Goal: Task Accomplishment & Management: Use online tool/utility

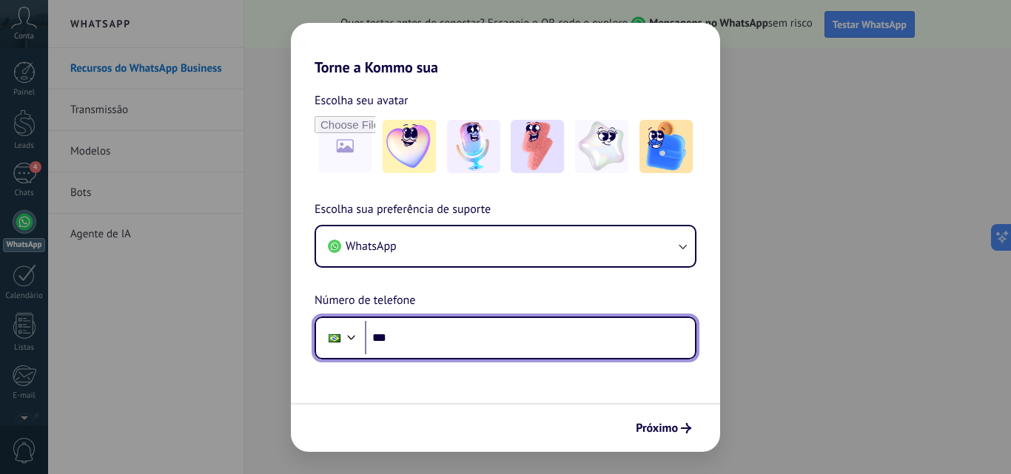
click at [472, 336] on input "***" at bounding box center [530, 338] width 330 height 34
click at [500, 337] on input "********" at bounding box center [530, 338] width 330 height 34
type input "**********"
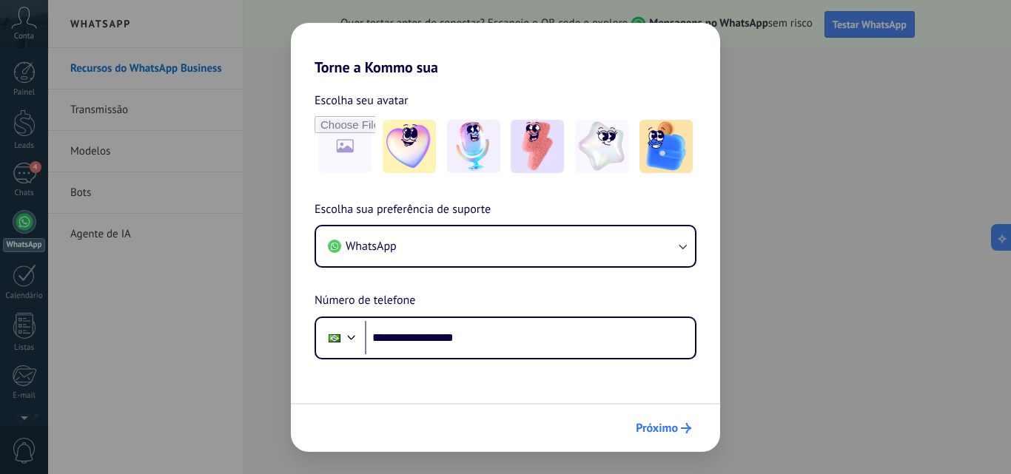
click at [672, 426] on span "Próximo" at bounding box center [656, 428] width 42 height 10
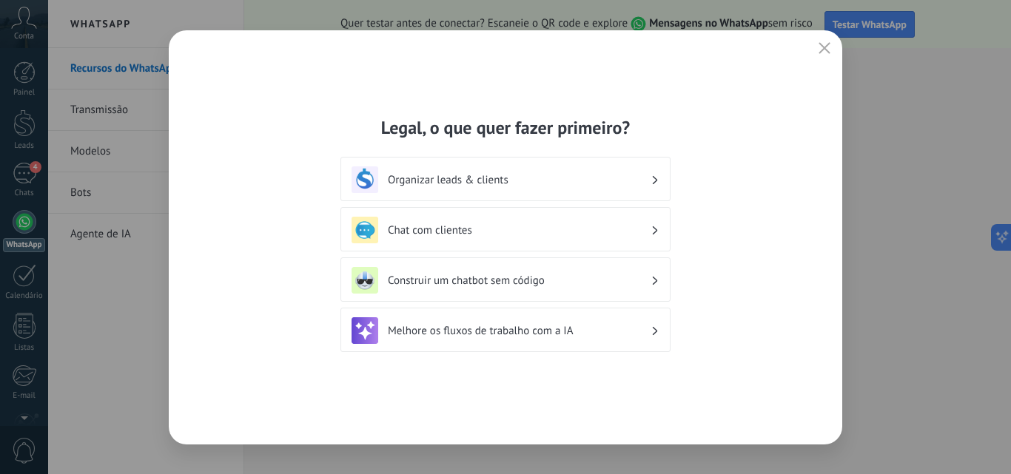
click at [567, 186] on h3 "Organizar leads & clients" at bounding box center [519, 180] width 263 height 14
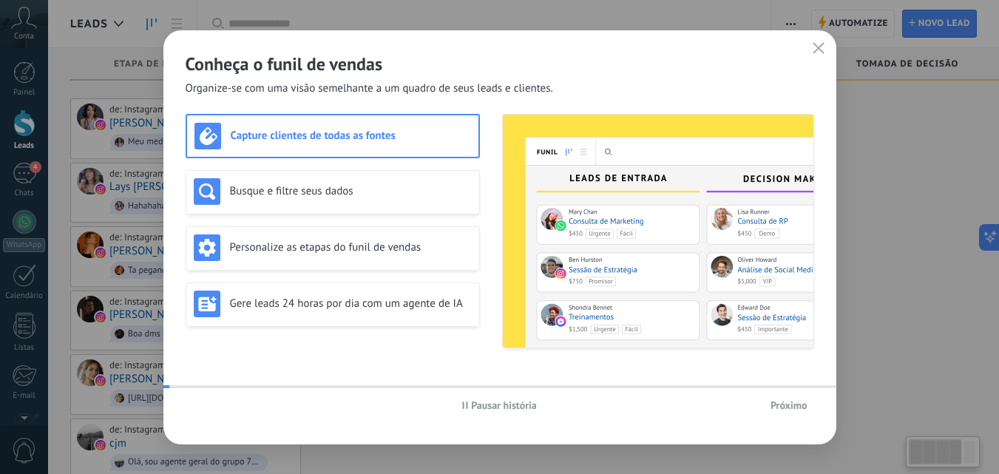
click at [567, 186] on img at bounding box center [658, 231] width 311 height 233
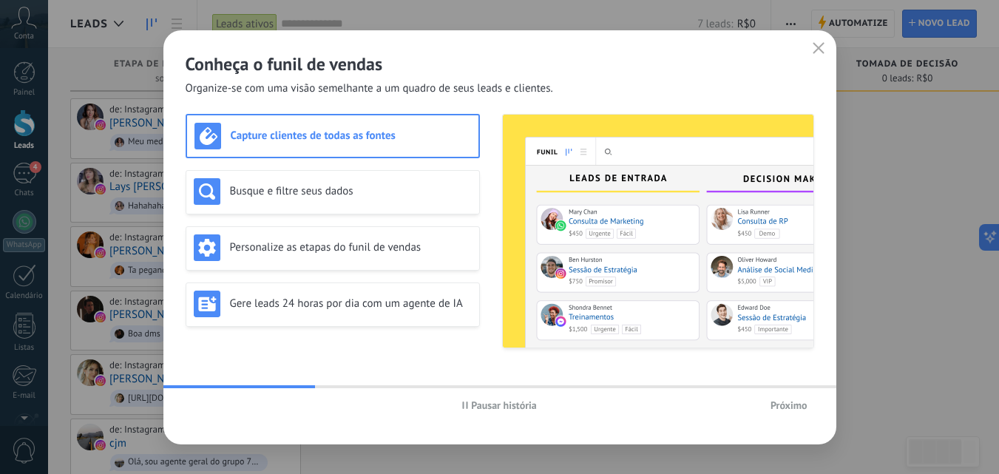
click at [388, 169] on div "Capture clientes de todas as fontes Busque e filtre seus dados Personalize as e…" at bounding box center [333, 231] width 294 height 235
click at [398, 185] on h3 "Busque e filtre seus dados" at bounding box center [351, 191] width 242 height 14
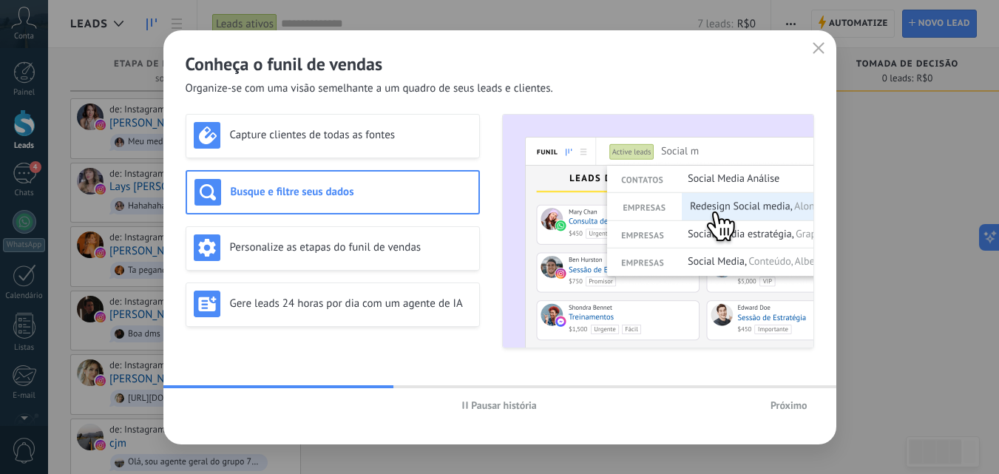
click at [398, 106] on div "Conheça o funil de vendas Organize-se com uma visão semelhante a um quadro de s…" at bounding box center [499, 237] width 673 height 414
click at [353, 133] on h3 "Capture clientes de todas as fontes" at bounding box center [351, 135] width 242 height 14
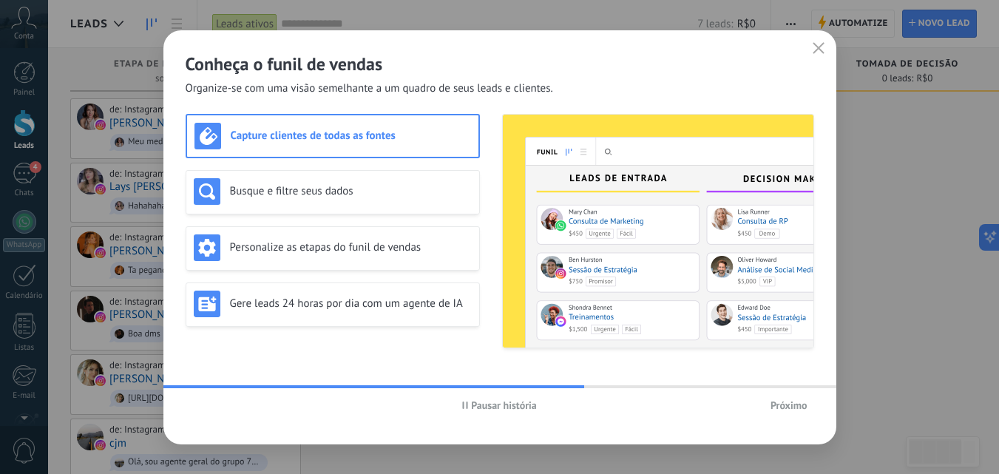
click at [786, 413] on button "Próximo" at bounding box center [789, 405] width 50 height 22
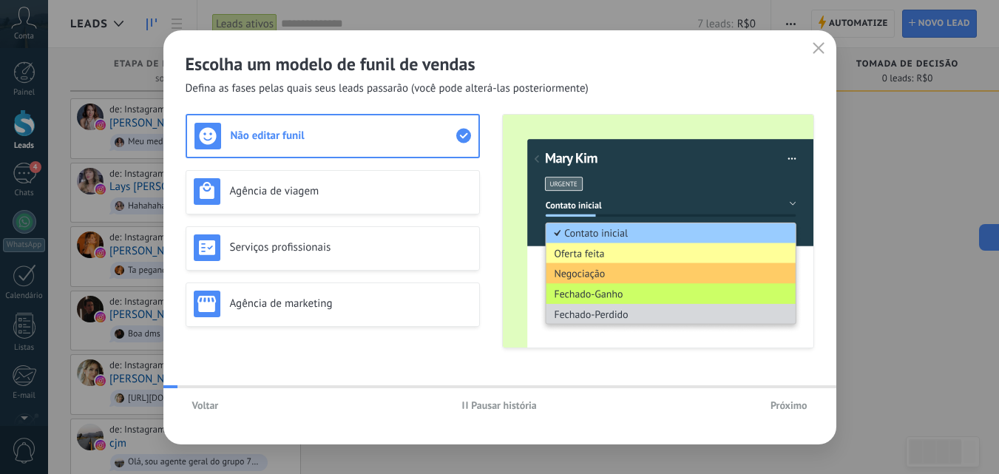
click at [786, 413] on button "Próximo" at bounding box center [789, 405] width 50 height 22
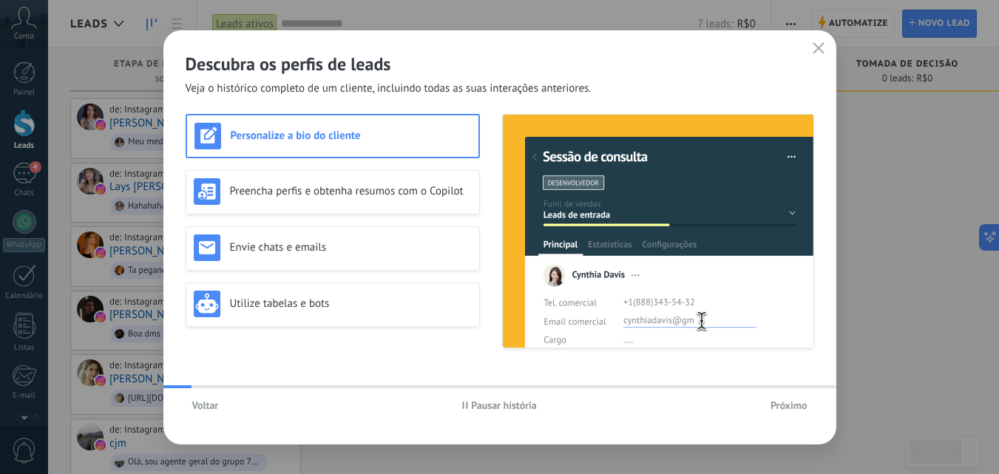
click at [786, 413] on button "Próximo" at bounding box center [789, 405] width 50 height 22
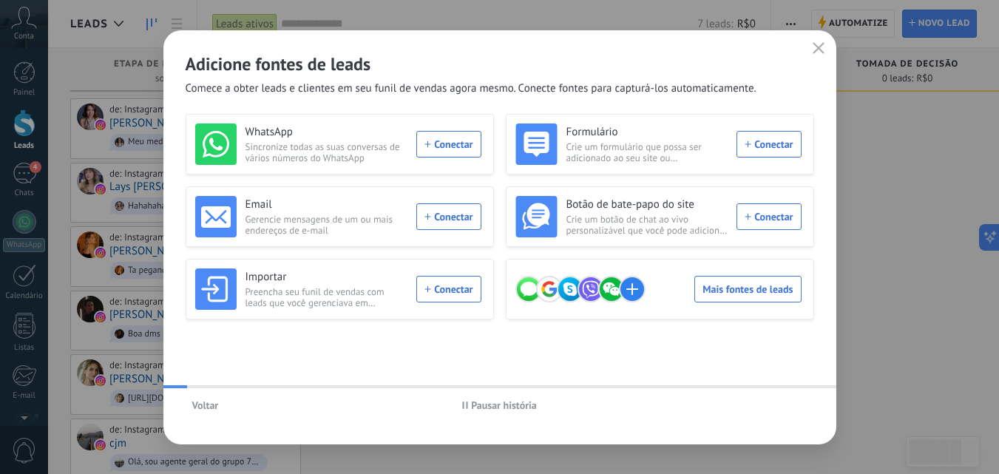
click at [786, 413] on div "Voltar Pausar história" at bounding box center [499, 405] width 673 height 34
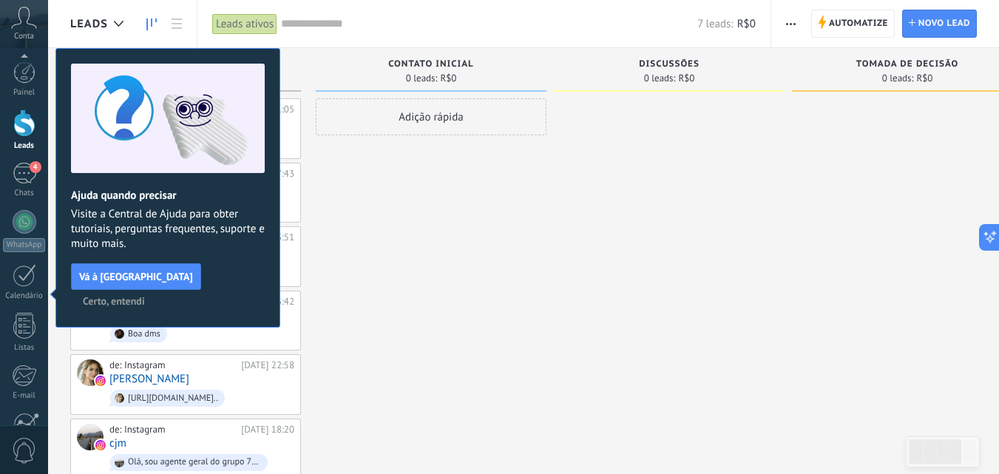
scroll to position [141, 0]
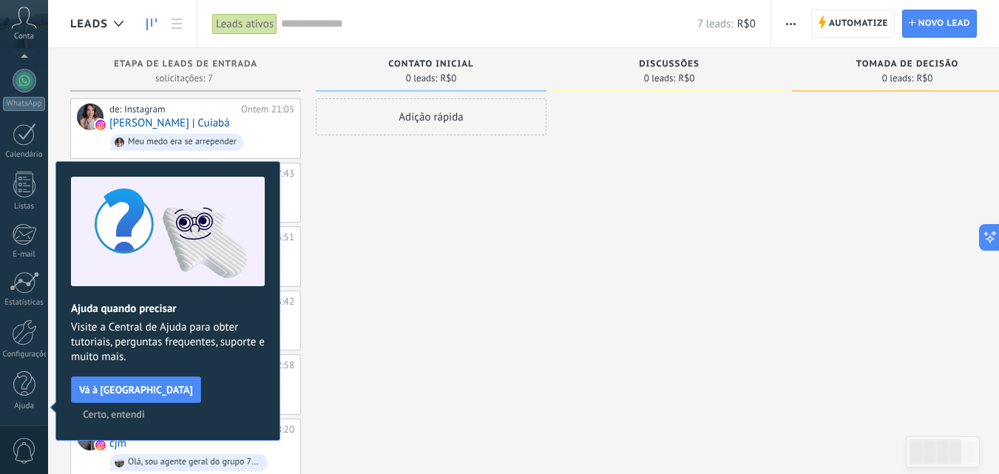
click at [145, 409] on span "Certo, entendi" at bounding box center [114, 414] width 62 height 10
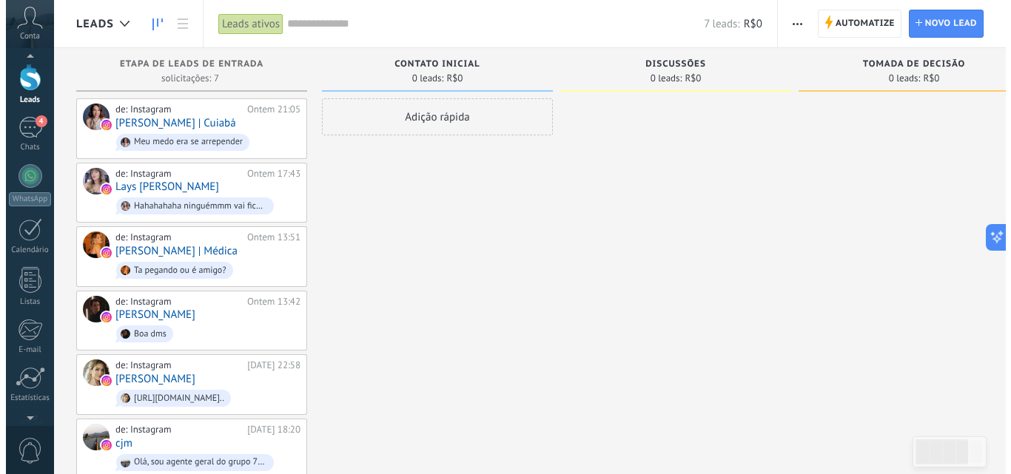
scroll to position [33, 0]
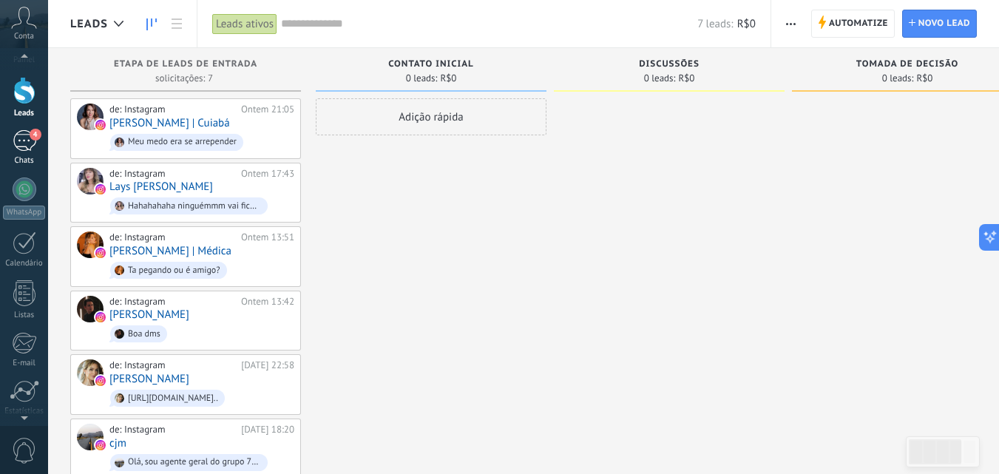
click at [20, 145] on div "4" at bounding box center [25, 140] width 24 height 21
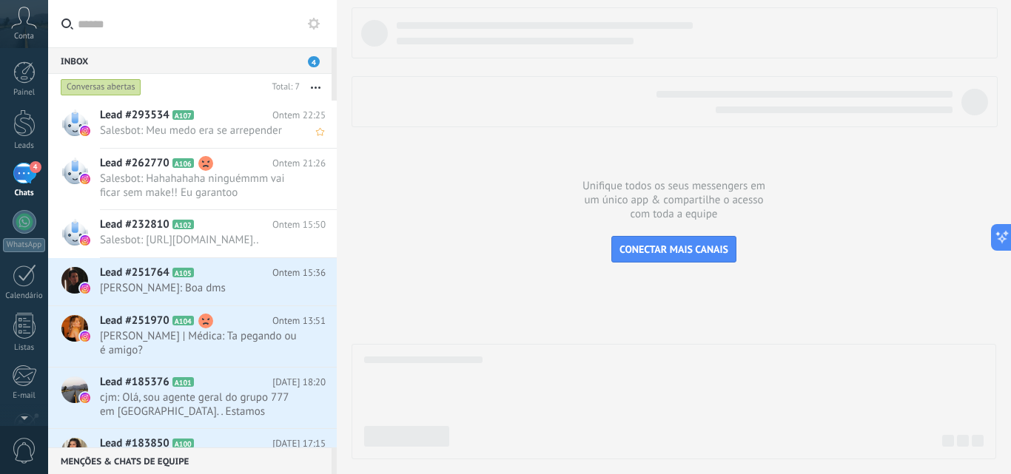
click at [211, 124] on span "Salesbot: Meu medo era se arrepender" at bounding box center [199, 131] width 198 height 14
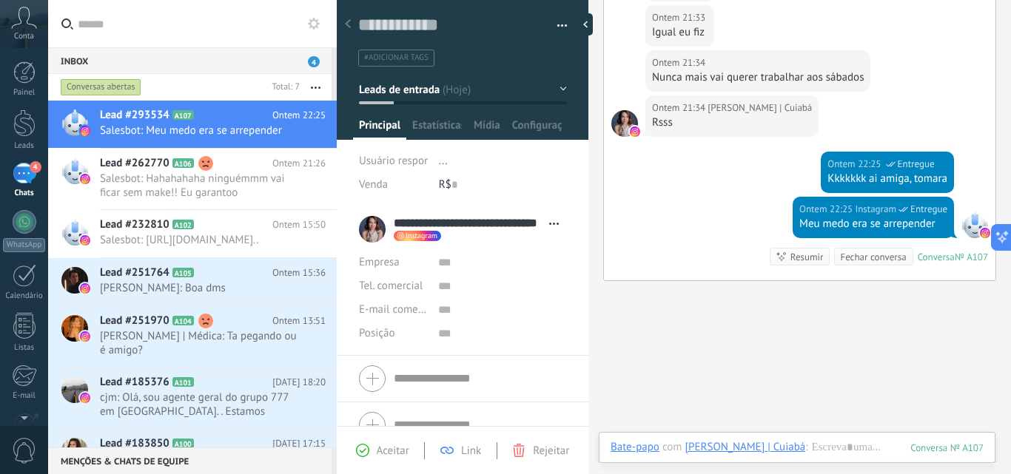
scroll to position [693, 0]
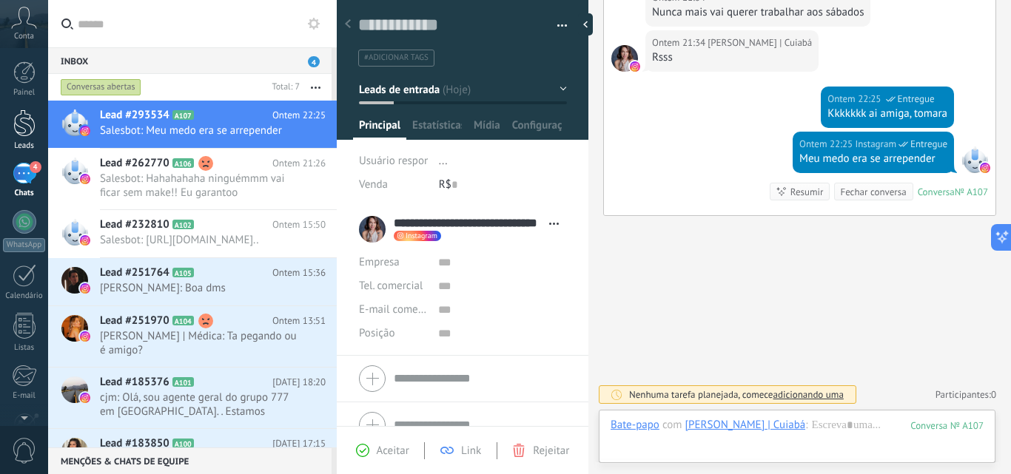
click at [22, 141] on link "Leads" at bounding box center [24, 129] width 48 height 41
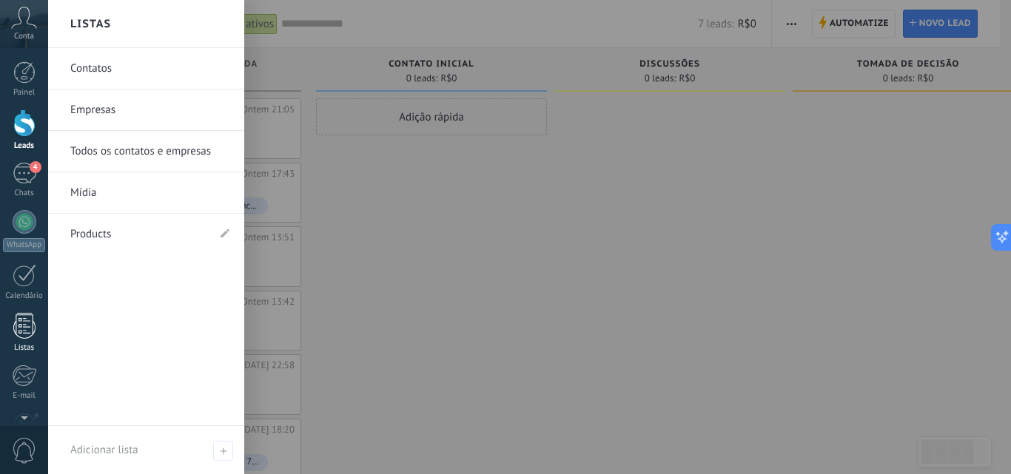
click at [25, 334] on div at bounding box center [24, 326] width 22 height 26
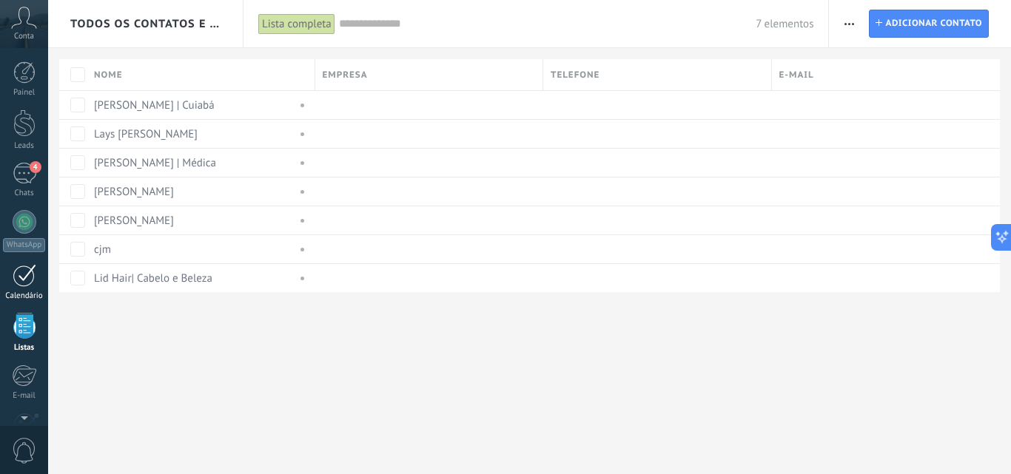
click at [27, 280] on div at bounding box center [25, 275] width 24 height 23
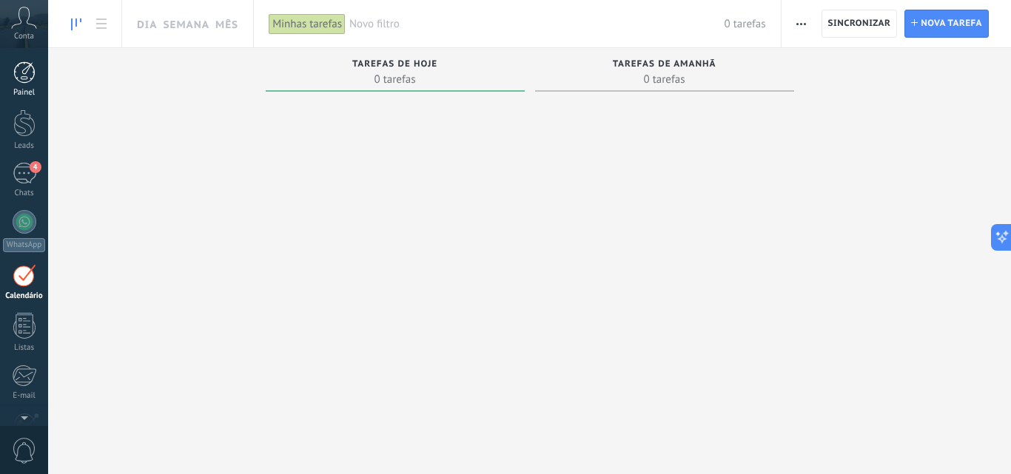
click at [33, 74] on div at bounding box center [24, 72] width 22 height 22
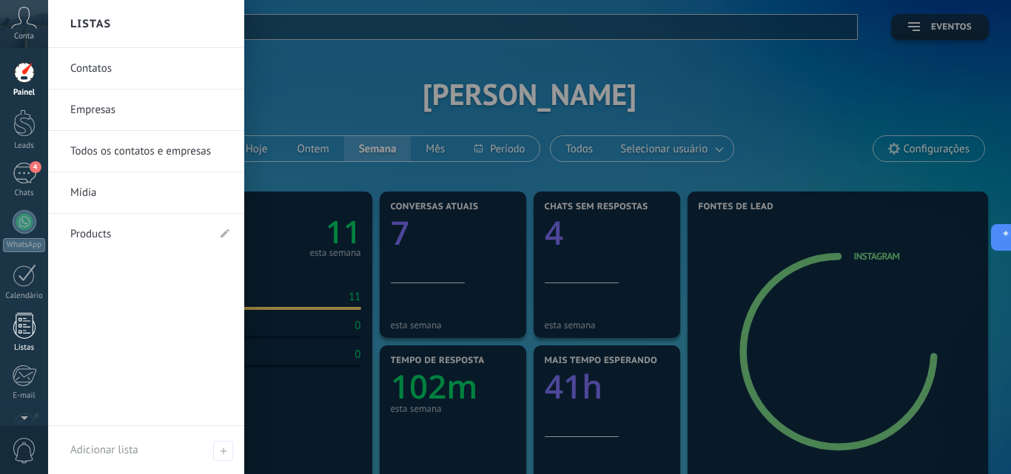
click at [16, 345] on div "Listas" at bounding box center [24, 348] width 43 height 10
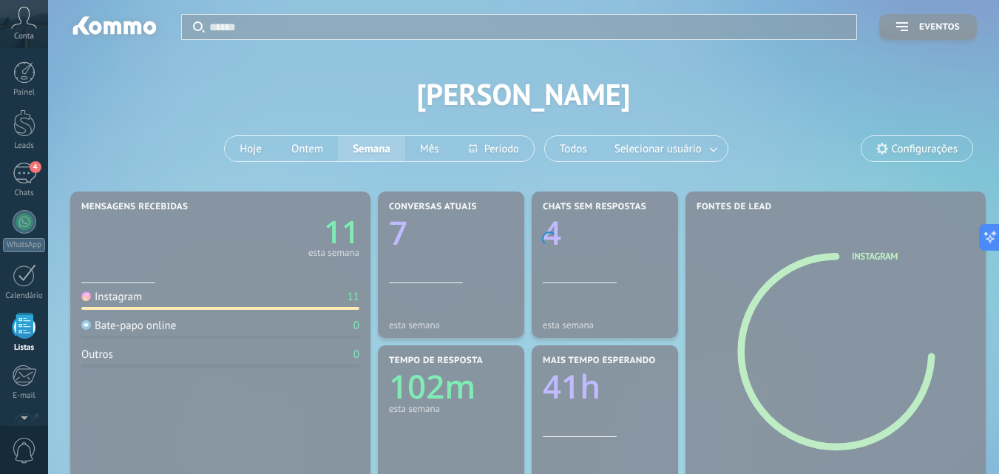
click at [16, 345] on div "Listas" at bounding box center [24, 348] width 43 height 10
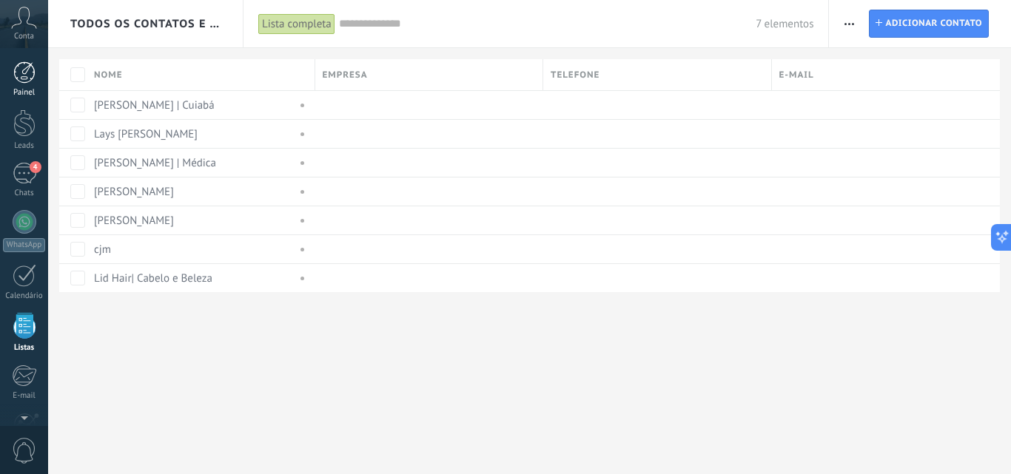
click at [32, 66] on div at bounding box center [24, 72] width 22 height 22
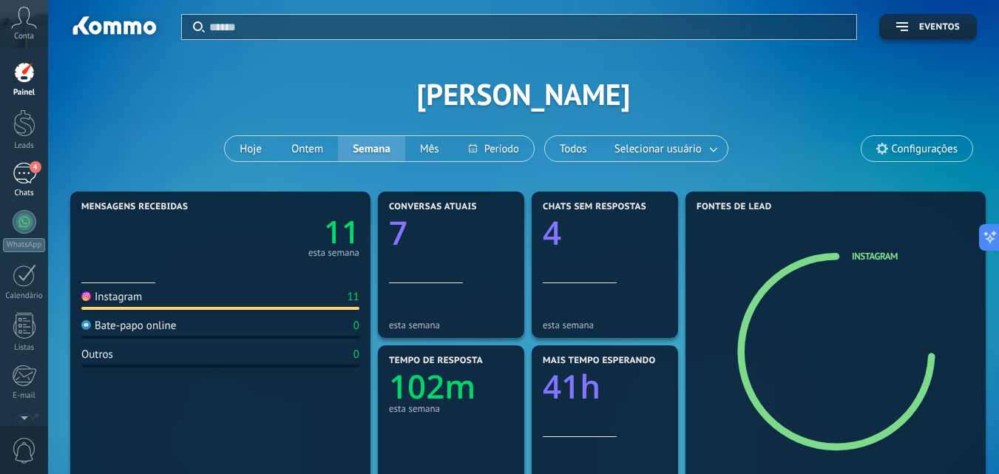
click at [18, 181] on div "4" at bounding box center [25, 173] width 24 height 21
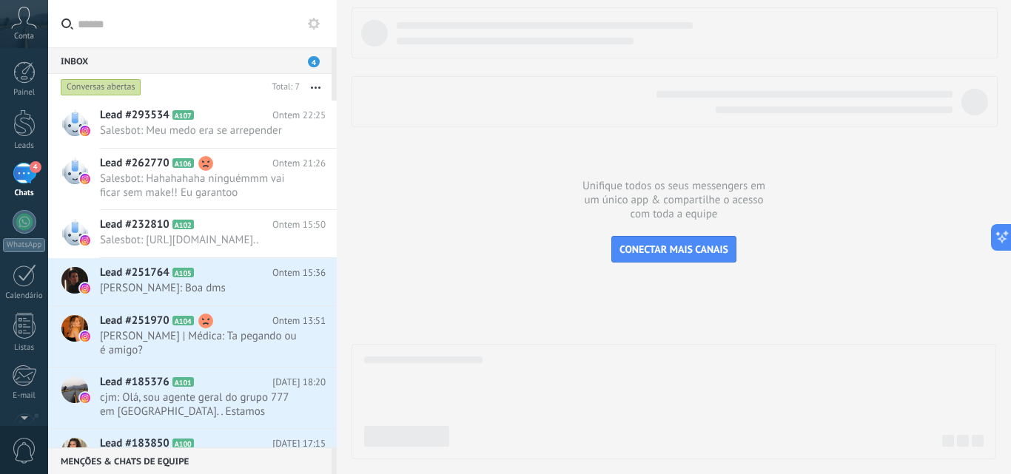
click at [305, 53] on div "Inbox 4" at bounding box center [189, 60] width 283 height 27
click at [223, 294] on span "[PERSON_NAME]: Boa dms" at bounding box center [199, 288] width 198 height 14
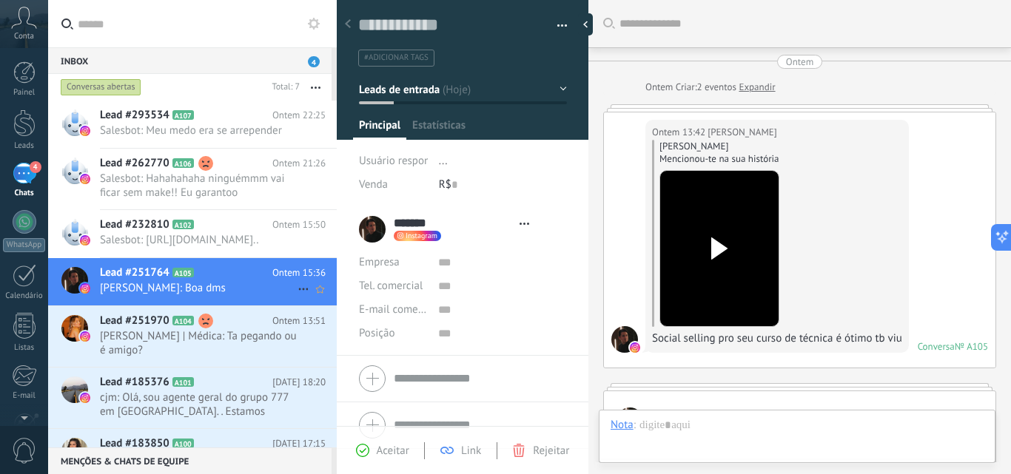
type textarea "**********"
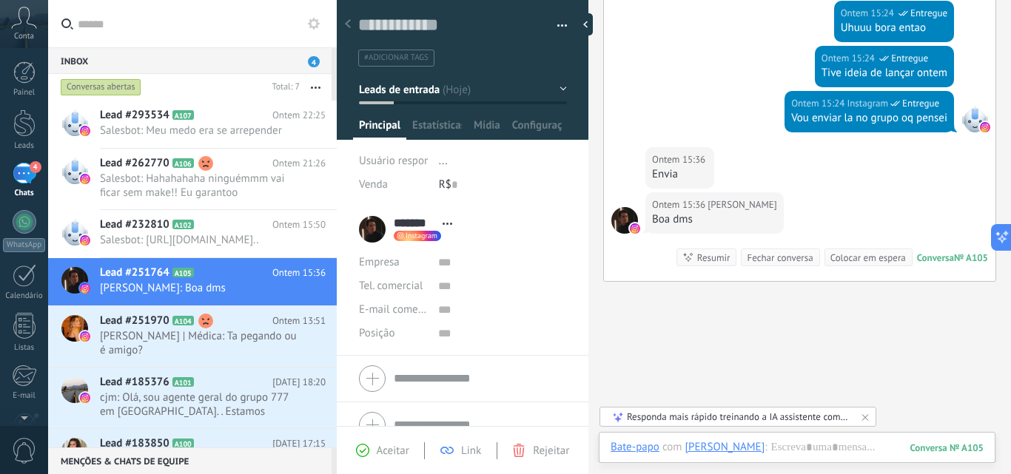
click at [712, 330] on div "Buscar Carregar mais Ontem Ontem Criar: 2 eventos Expandir Ontem 13:42 [PERSON_…" at bounding box center [799, 49] width 422 height 981
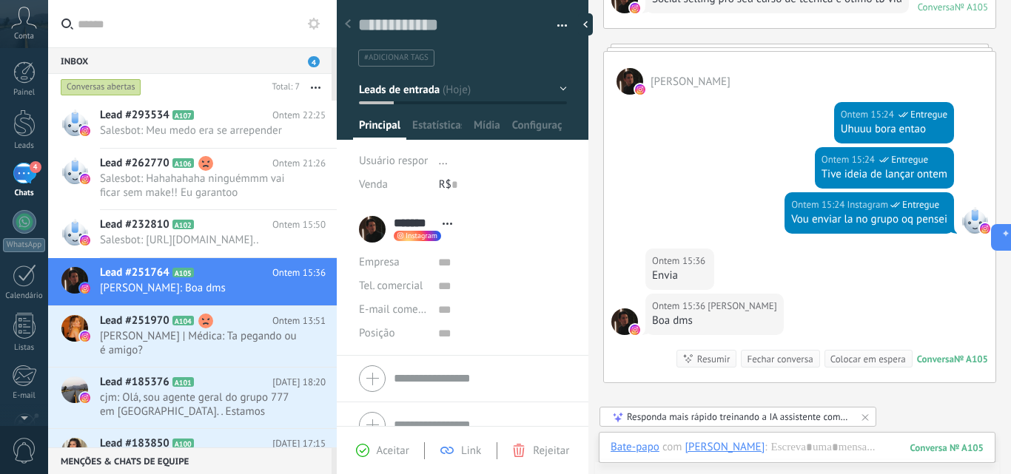
scroll to position [365, 0]
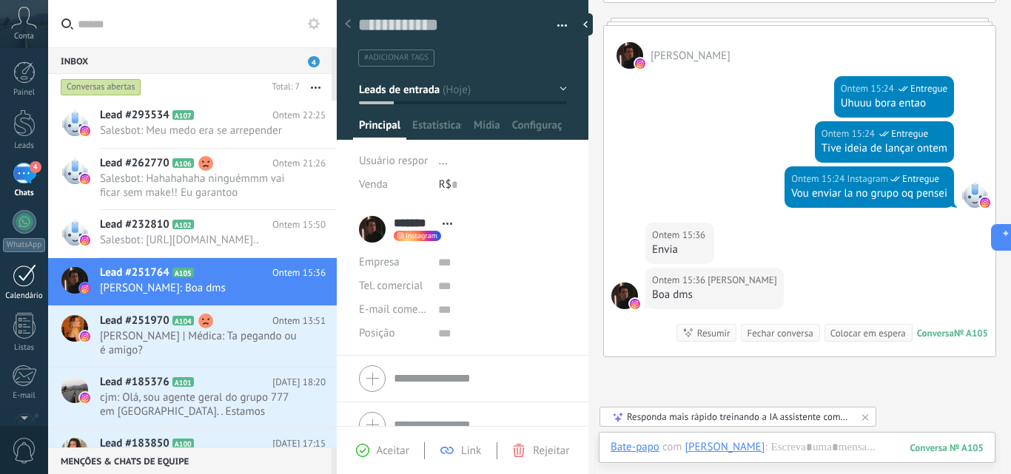
click at [6, 293] on div "Calendário" at bounding box center [24, 296] width 43 height 10
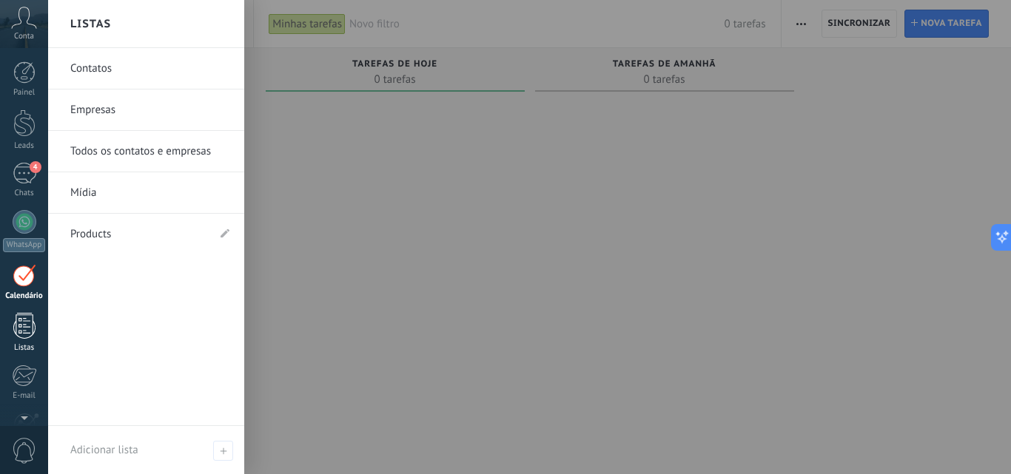
click at [20, 341] on link "Listas" at bounding box center [24, 333] width 48 height 40
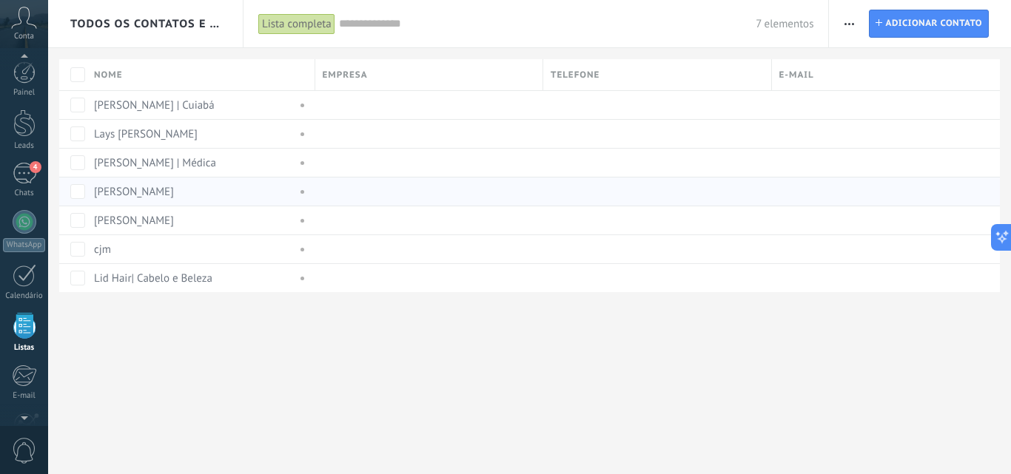
scroll to position [92, 0]
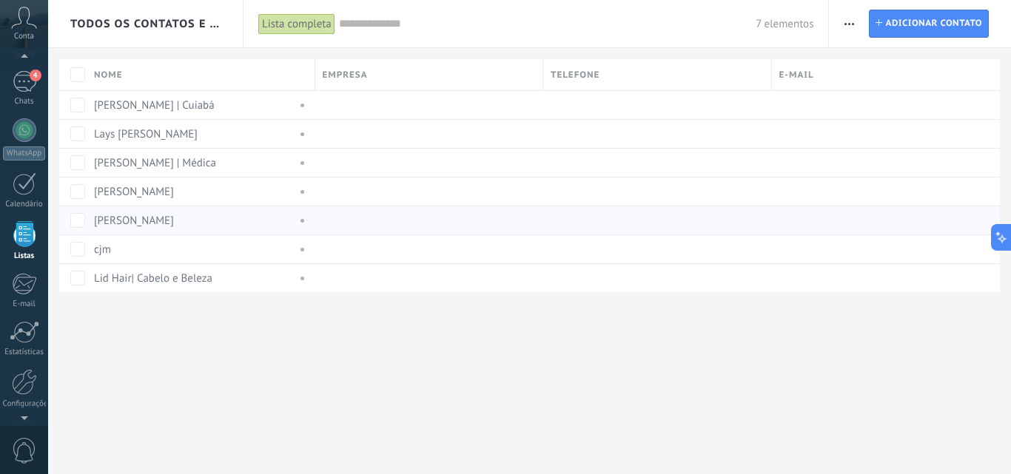
click at [170, 222] on link "[PERSON_NAME]" at bounding box center [134, 221] width 80 height 14
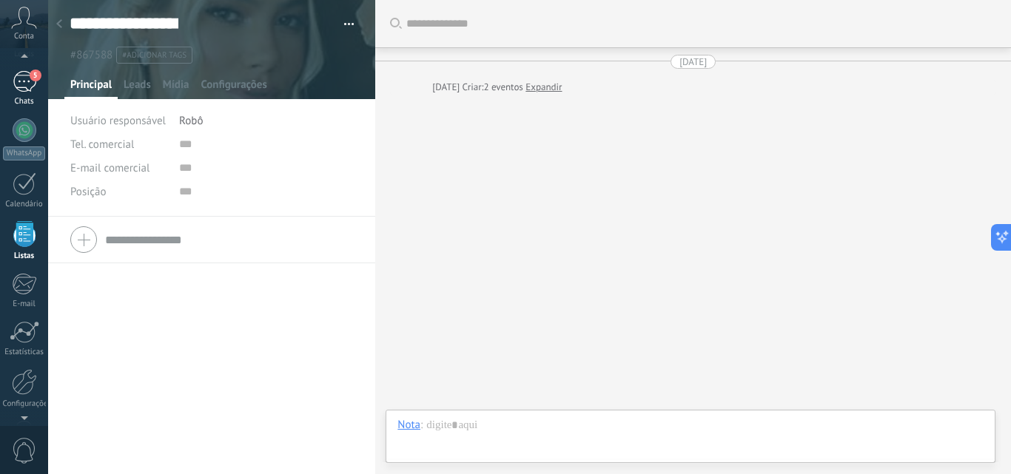
click at [21, 84] on div "5" at bounding box center [25, 81] width 24 height 21
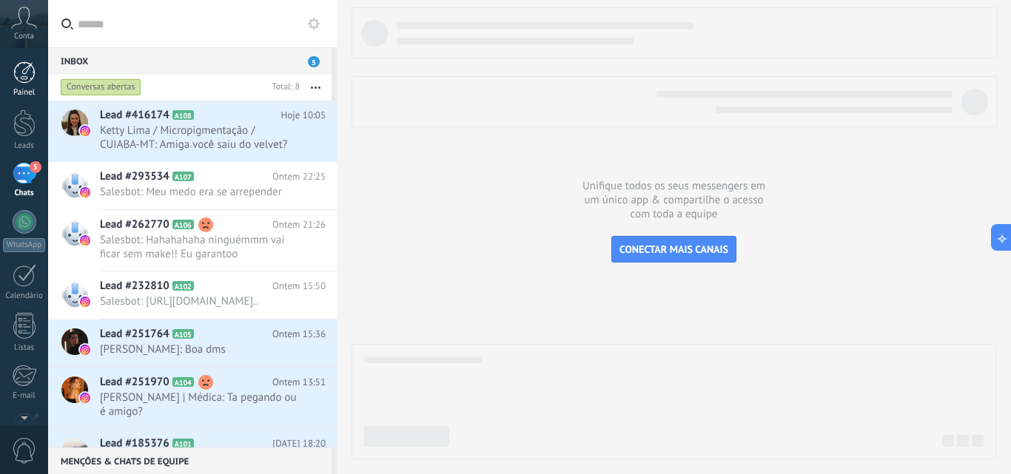
click at [21, 83] on div at bounding box center [24, 72] width 22 height 22
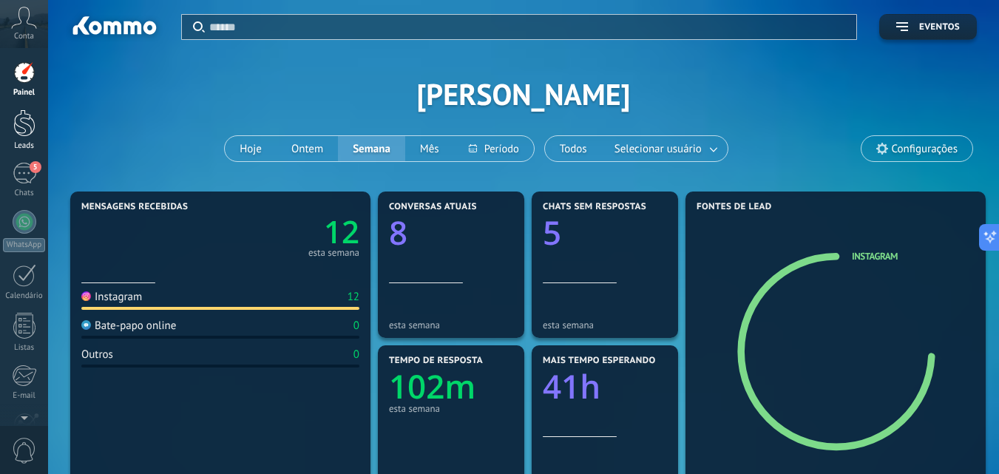
click at [34, 136] on div at bounding box center [24, 122] width 22 height 27
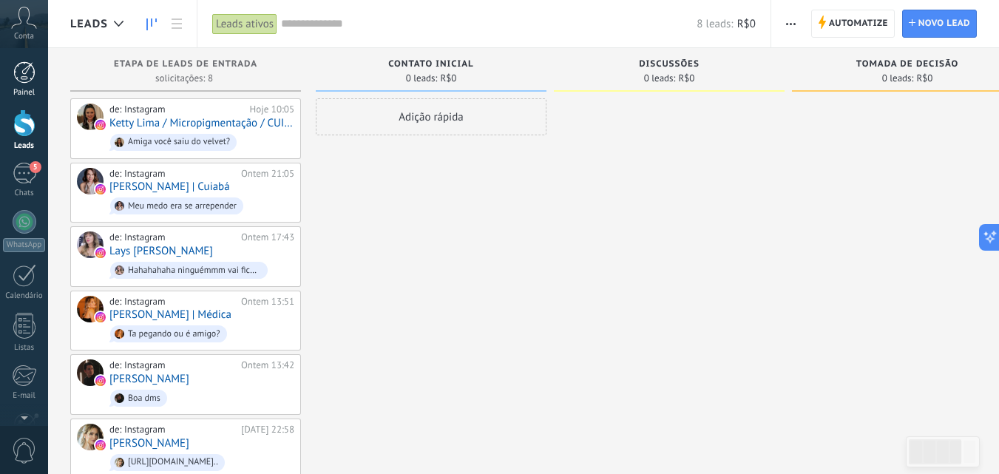
click at [13, 82] on div at bounding box center [24, 72] width 22 height 22
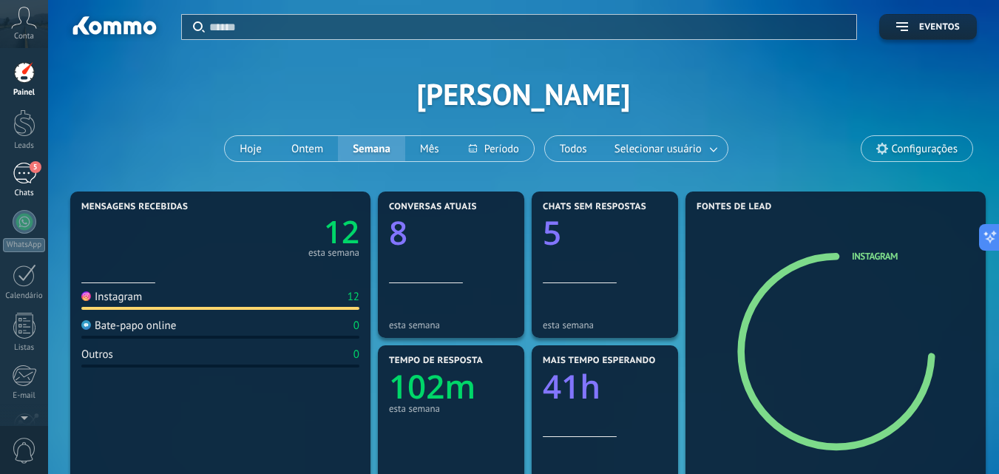
click at [28, 179] on div "5" at bounding box center [25, 173] width 24 height 21
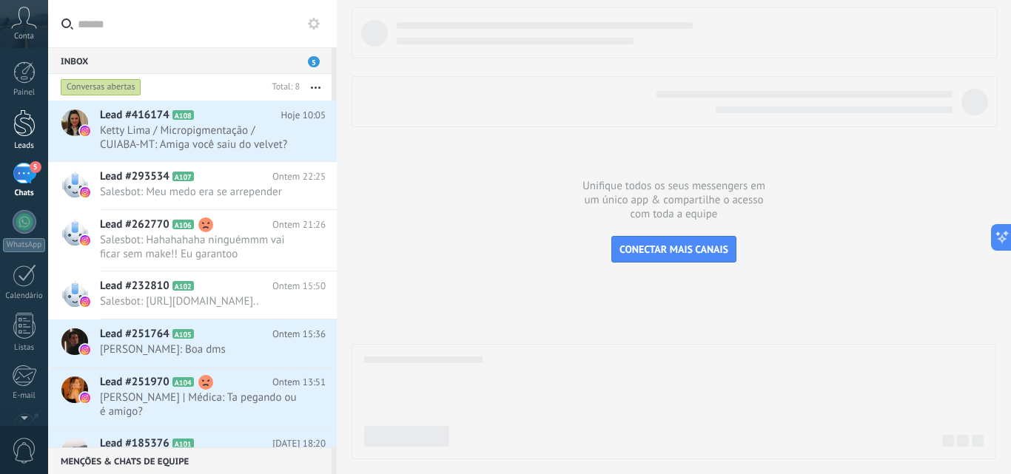
click at [27, 141] on div "Leads" at bounding box center [24, 146] width 43 height 10
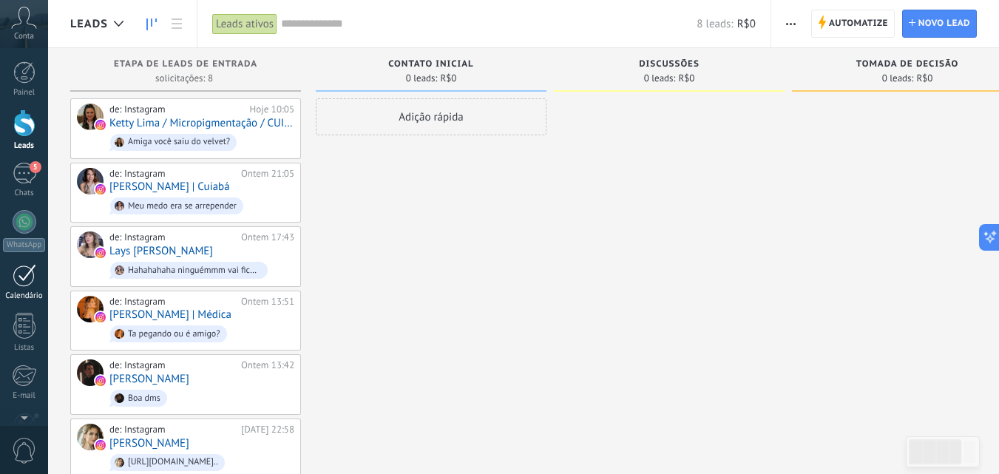
click at [21, 275] on div at bounding box center [25, 275] width 24 height 23
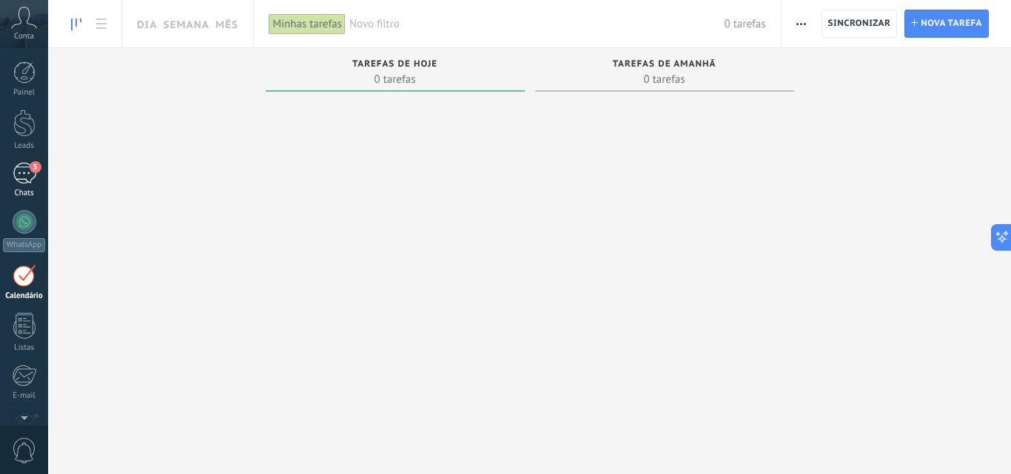
click at [21, 183] on div "5" at bounding box center [25, 173] width 24 height 21
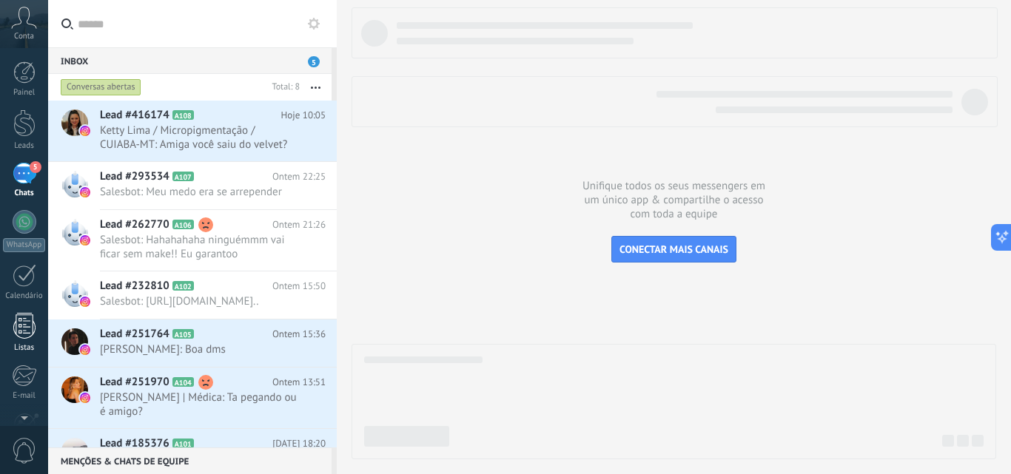
click at [19, 340] on link "Listas" at bounding box center [24, 333] width 48 height 40
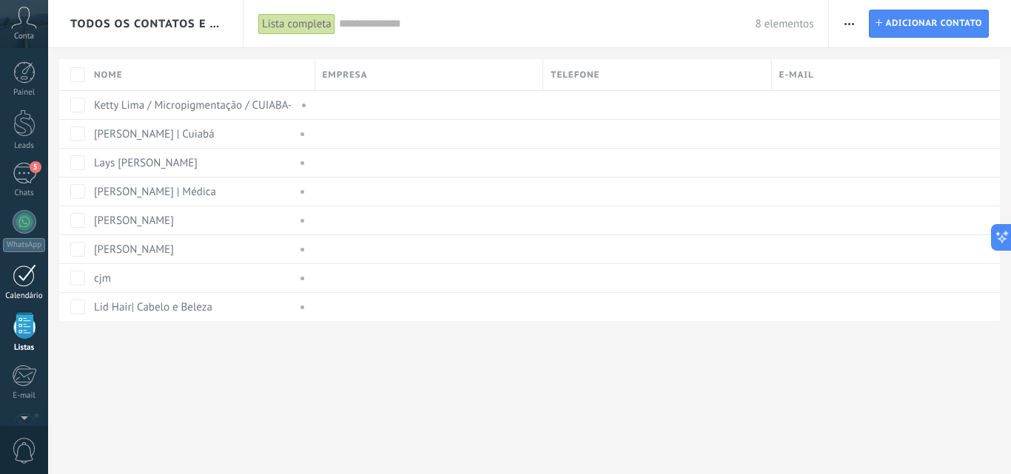
click at [24, 290] on link "Calendário" at bounding box center [24, 282] width 48 height 37
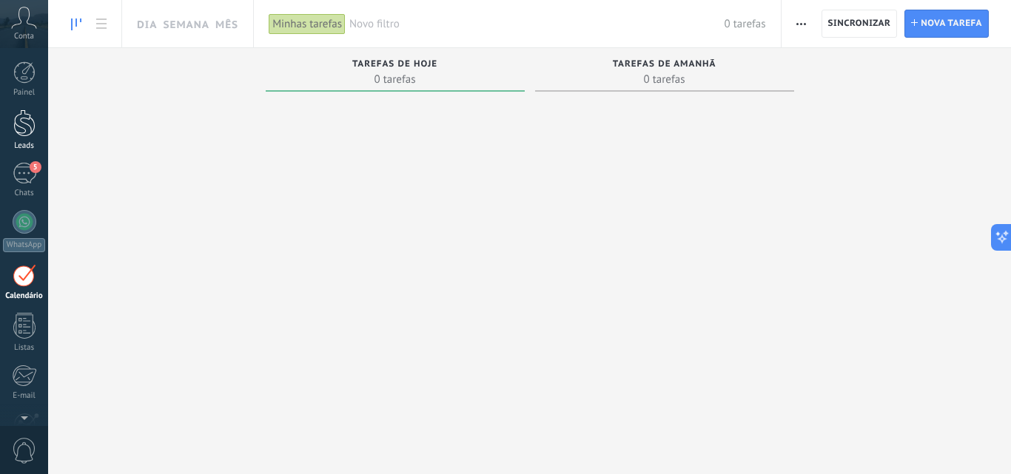
click at [18, 126] on div at bounding box center [24, 122] width 22 height 27
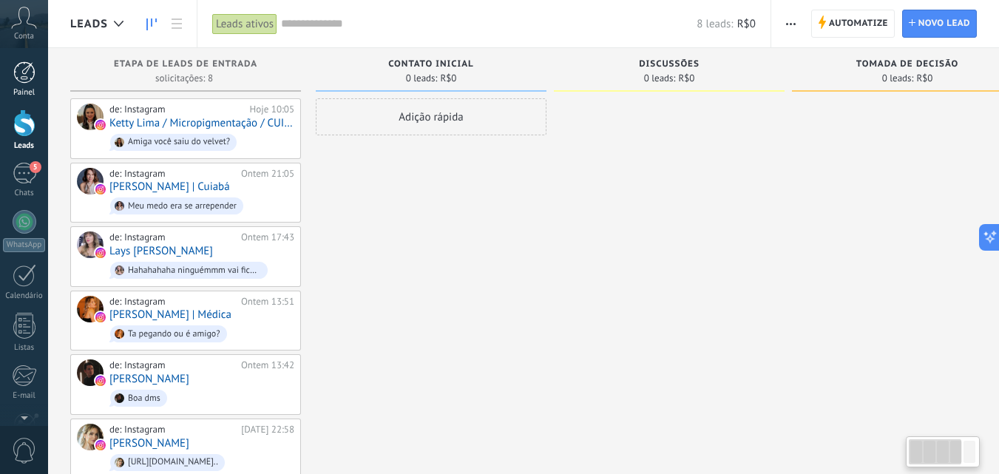
click at [25, 78] on div at bounding box center [24, 72] width 22 height 22
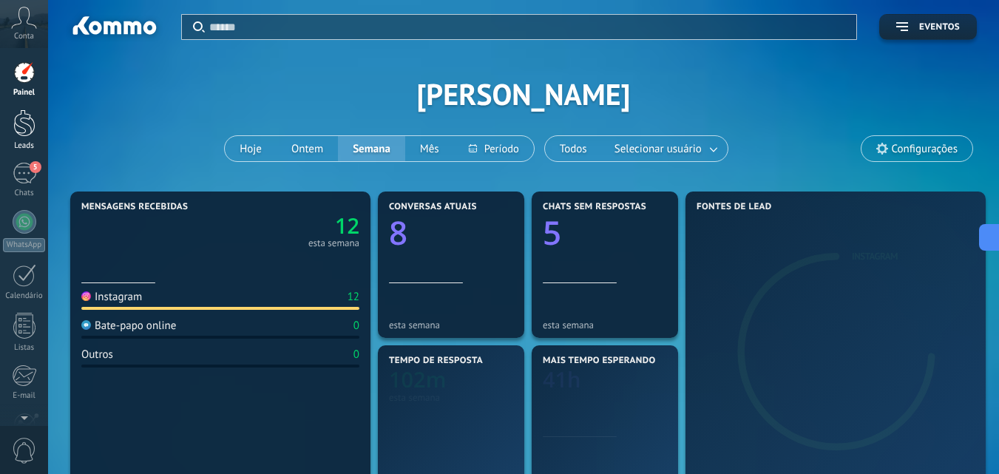
click at [19, 129] on div at bounding box center [24, 122] width 22 height 27
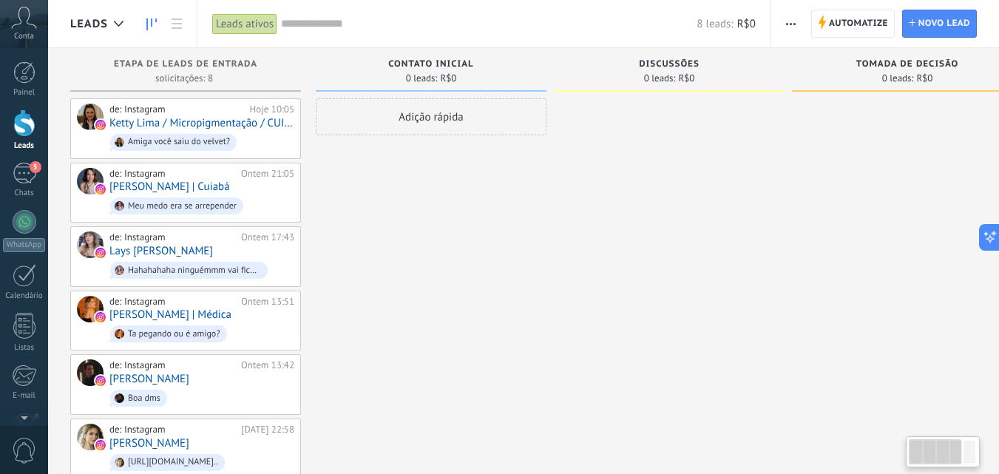
click at [400, 221] on div "Adição rápida" at bounding box center [431, 352] width 231 height 509
